Goal: Find specific page/section: Find specific page/section

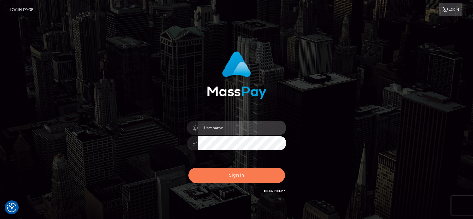
type input "abigail.cope"
click at [230, 173] on button "Sign in" at bounding box center [236, 174] width 96 height 15
type input "[PERSON_NAME].[PERSON_NAME]"
click at [233, 173] on button "Sign in" at bounding box center [236, 174] width 96 height 15
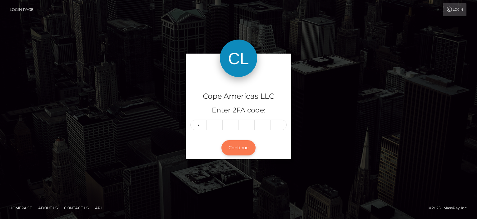
type input "7"
type input "8"
type input "2"
type input "1"
type input "8"
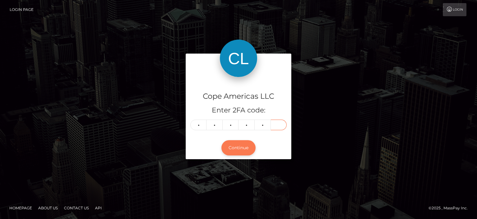
type input "4"
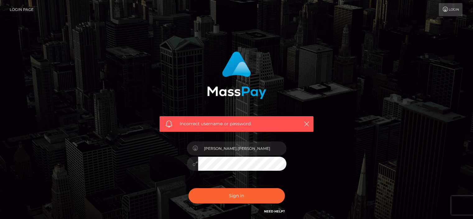
click at [235, 148] on input "[PERSON_NAME].[PERSON_NAME]" at bounding box center [242, 148] width 88 height 14
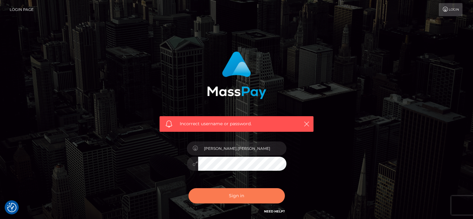
click at [213, 190] on button "Sign in" at bounding box center [236, 195] width 96 height 15
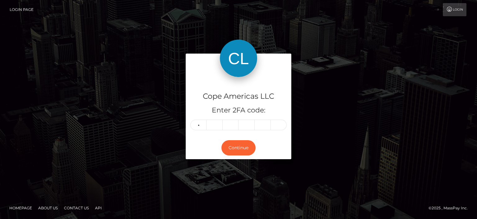
type input "7"
type input "8"
type input "2"
type input "1"
type input "8"
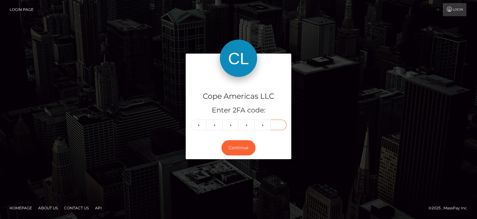
type input "1"
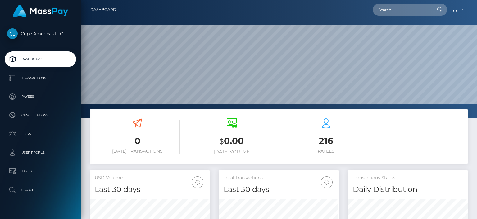
click at [237, 150] on h6 "[DATE] Volume" at bounding box center [231, 151] width 85 height 5
click at [387, 12] on input "text" at bounding box center [402, 10] width 58 height 12
paste input "46051"
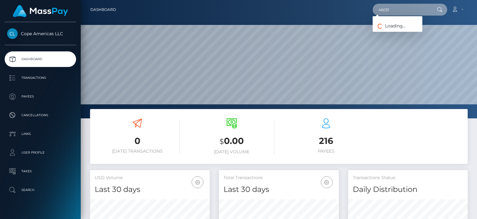
type input "46051"
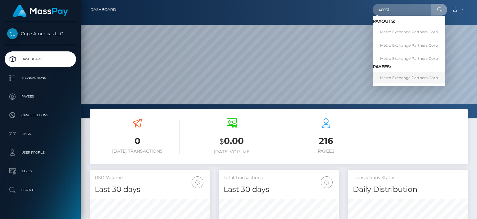
click at [401, 76] on link "Metro Exchange Partners Corp" at bounding box center [409, 78] width 73 height 12
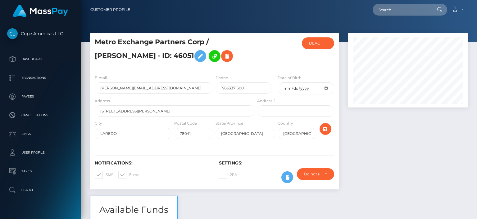
scroll to position [75, 119]
drag, startPoint x: 477, startPoint y: 52, endPoint x: 477, endPoint y: 70, distance: 18.3
click at [372, 160] on div at bounding box center [408, 114] width 129 height 163
